Goal: Register for event/course

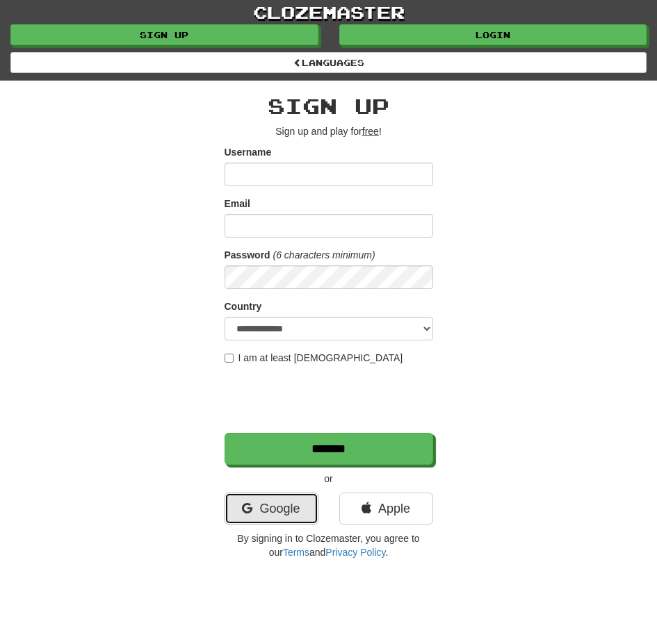
click at [279, 502] on link "Google" at bounding box center [271, 509] width 94 height 32
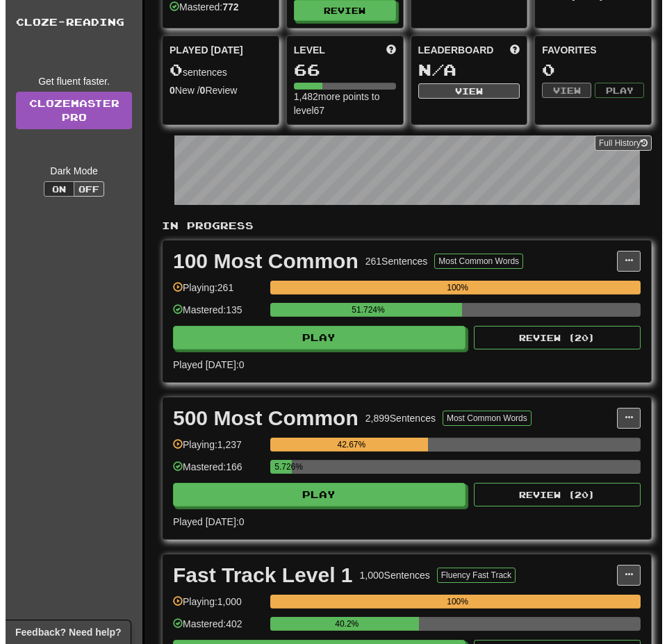
scroll to position [208, 0]
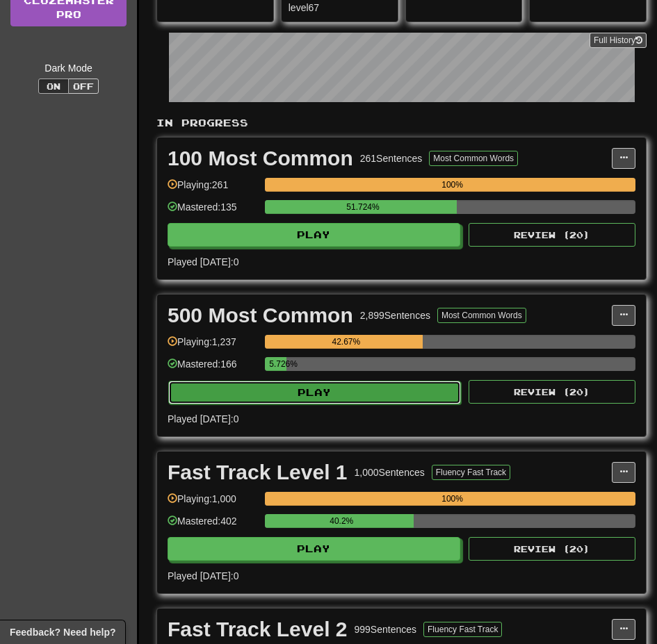
click at [308, 398] on button "Play" at bounding box center [314, 393] width 293 height 24
select select "**"
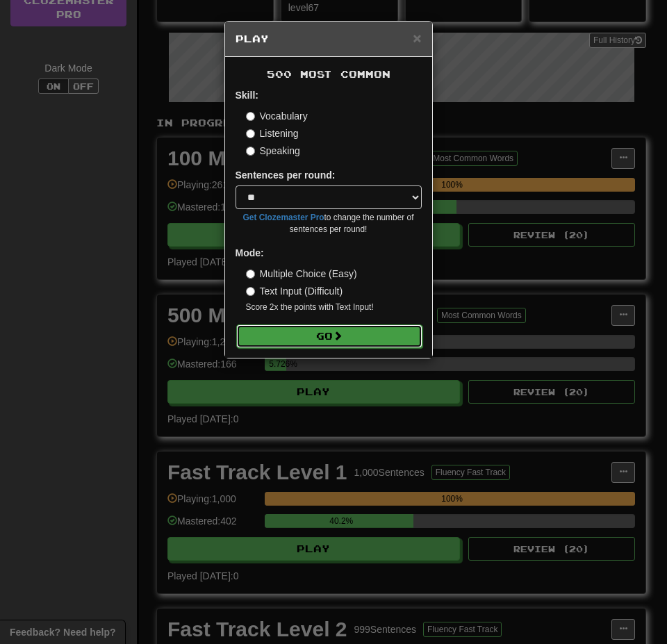
click at [317, 334] on button "Go" at bounding box center [329, 337] width 186 height 24
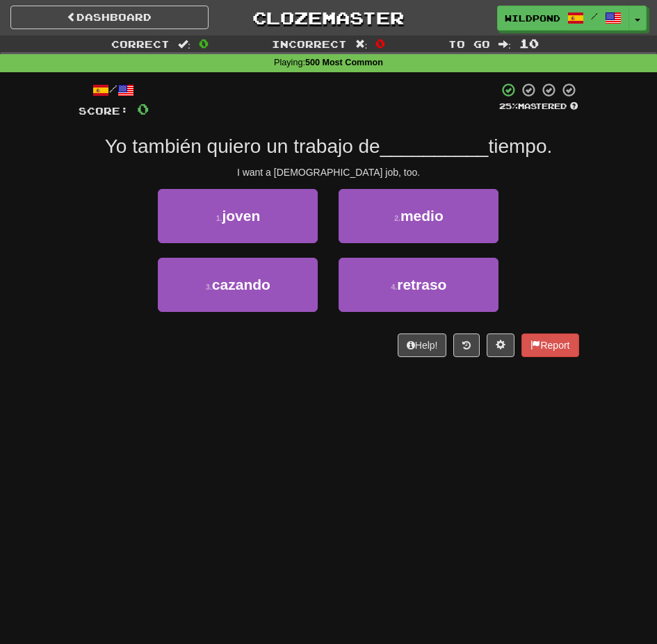
click at [149, 431] on div "Dashboard Clozemaster WildPond8168 / Toggle Dropdown Dashboard Leaderboard Acti…" at bounding box center [328, 322] width 657 height 644
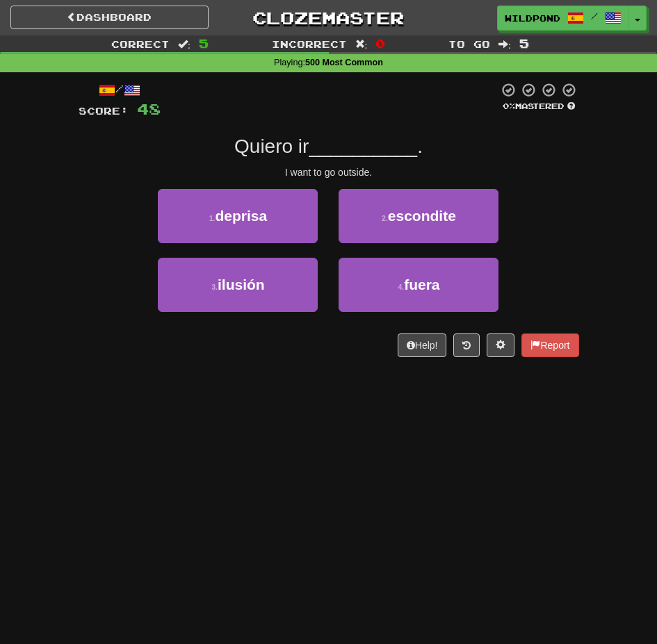
click at [396, 426] on div "Dashboard Clozemaster WildPond8168 / Toggle Dropdown Dashboard Leaderboard Acti…" at bounding box center [328, 322] width 657 height 644
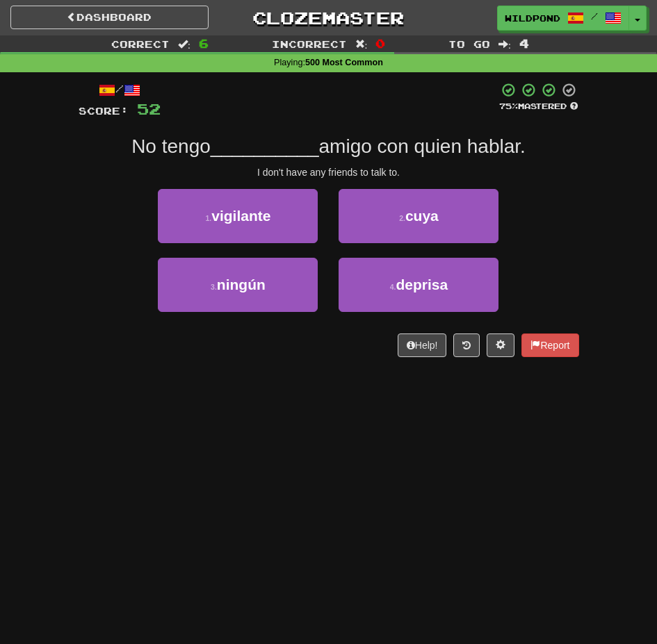
click at [333, 432] on div "Dashboard Clozemaster WildPond8168 / Toggle Dropdown Dashboard Leaderboard Acti…" at bounding box center [328, 322] width 657 height 644
